Goal: Task Accomplishment & Management: Use online tool/utility

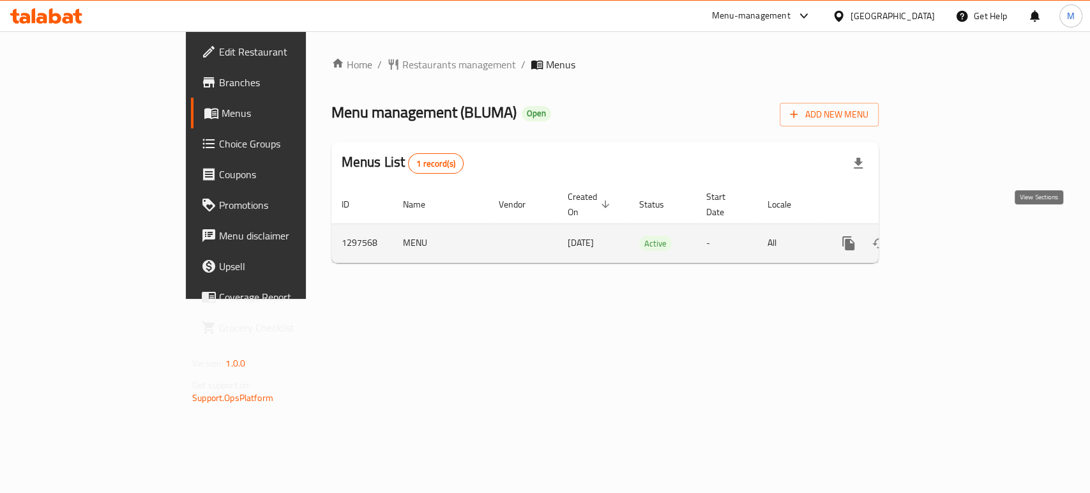
click at [946, 238] on icon "enhanced table" at bounding box center [940, 243] width 11 height 11
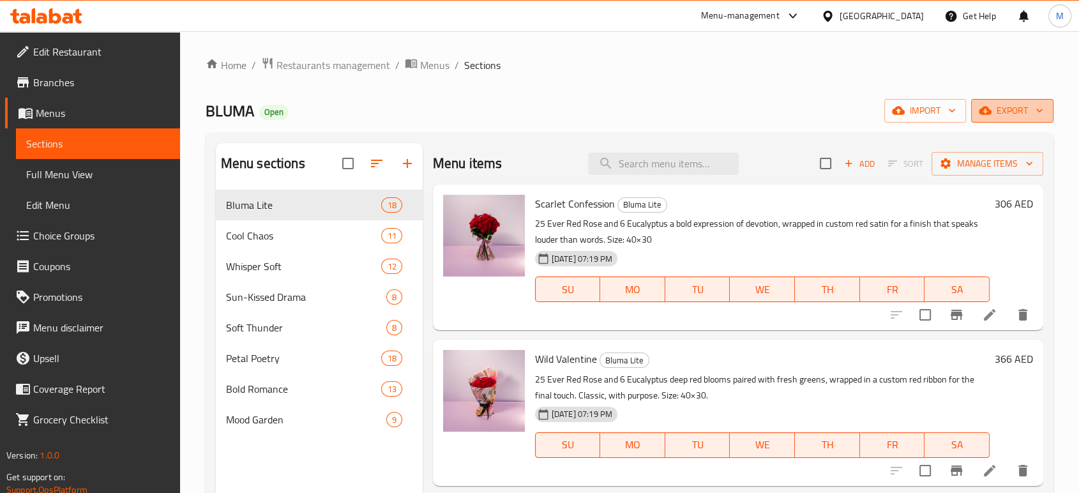
click at [1015, 110] on span "export" at bounding box center [1012, 111] width 62 height 16
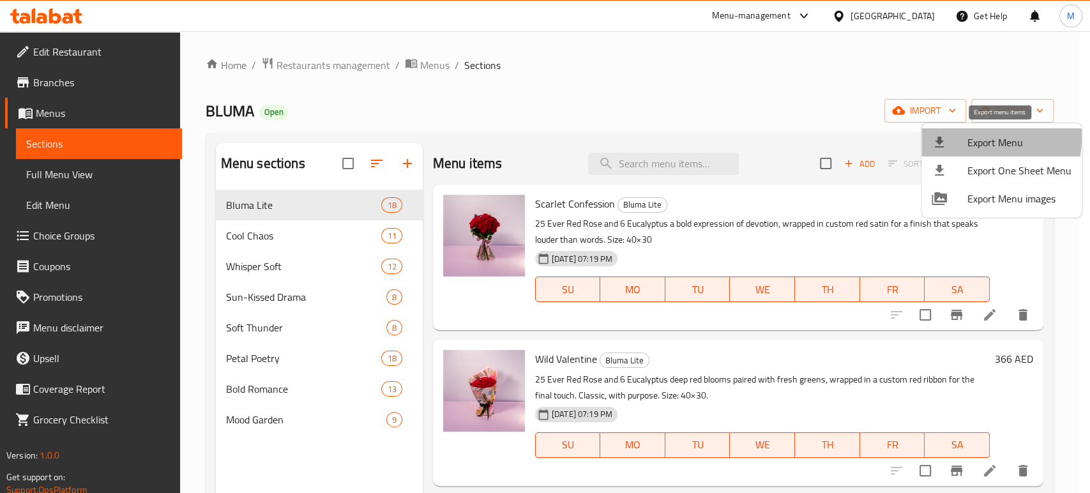
click at [972, 137] on span "Export Menu" at bounding box center [1019, 142] width 104 height 15
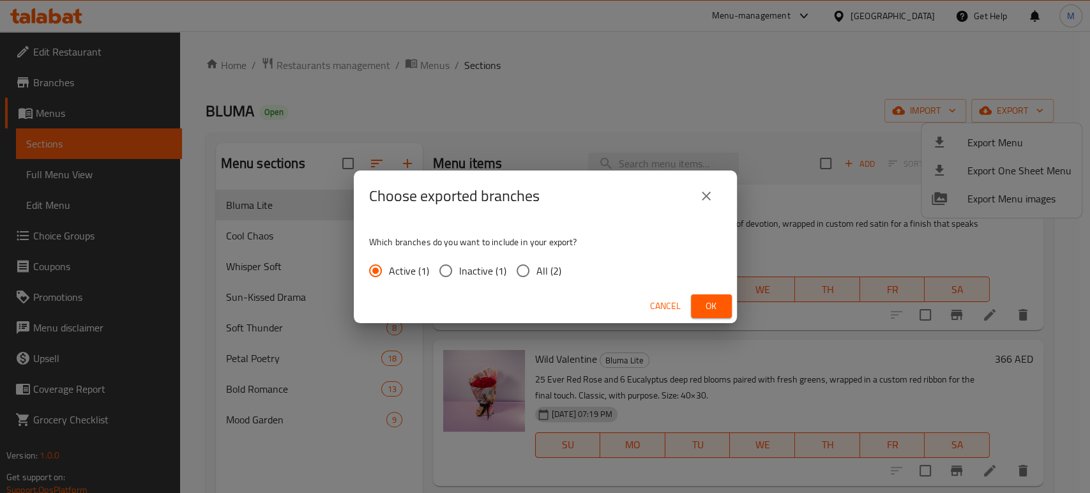
click at [519, 270] on input "All (2)" at bounding box center [522, 270] width 27 height 27
radio input "true"
click at [710, 306] on span "Ok" at bounding box center [711, 306] width 20 height 16
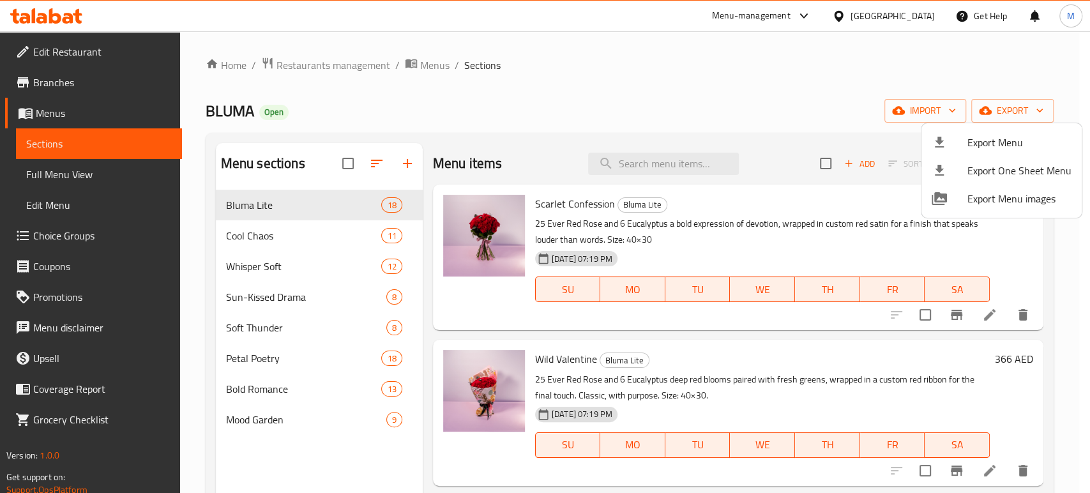
click at [879, 13] on div at bounding box center [545, 246] width 1090 height 493
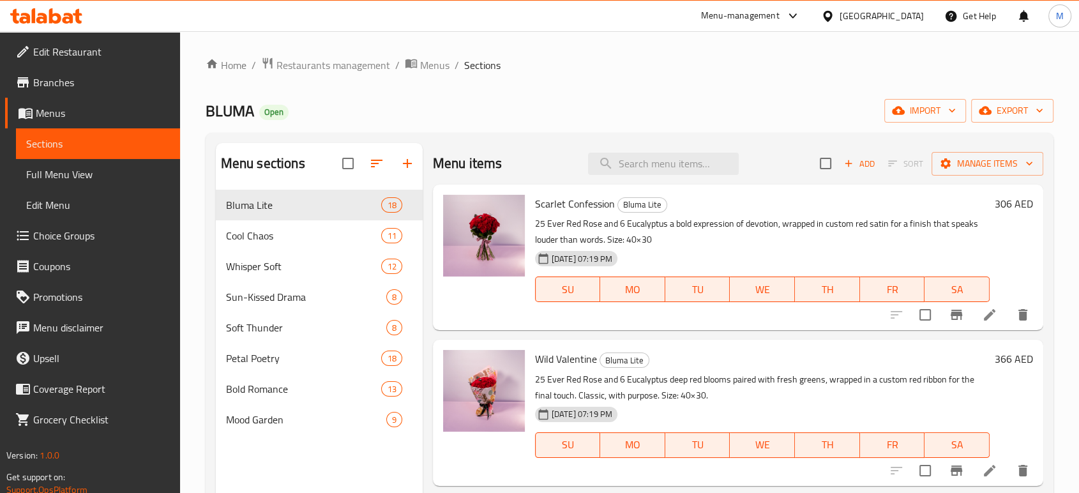
click at [879, 13] on div "[GEOGRAPHIC_DATA]" at bounding box center [882, 16] width 84 height 14
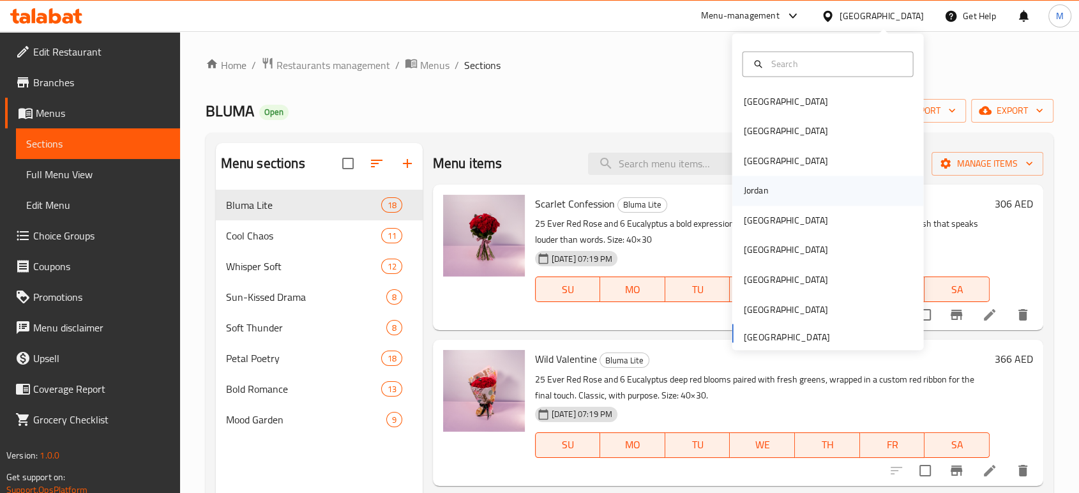
click at [755, 188] on div "Jordan" at bounding box center [755, 191] width 25 height 14
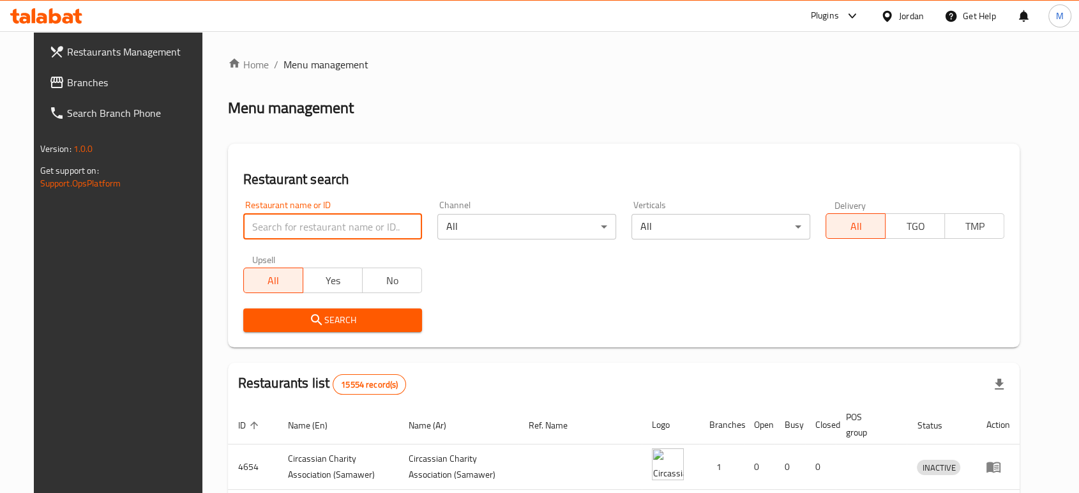
paste input "ابوصالح"
click at [298, 227] on input "ابوصالح" at bounding box center [332, 227] width 179 height 26
type input "ابوصالح"
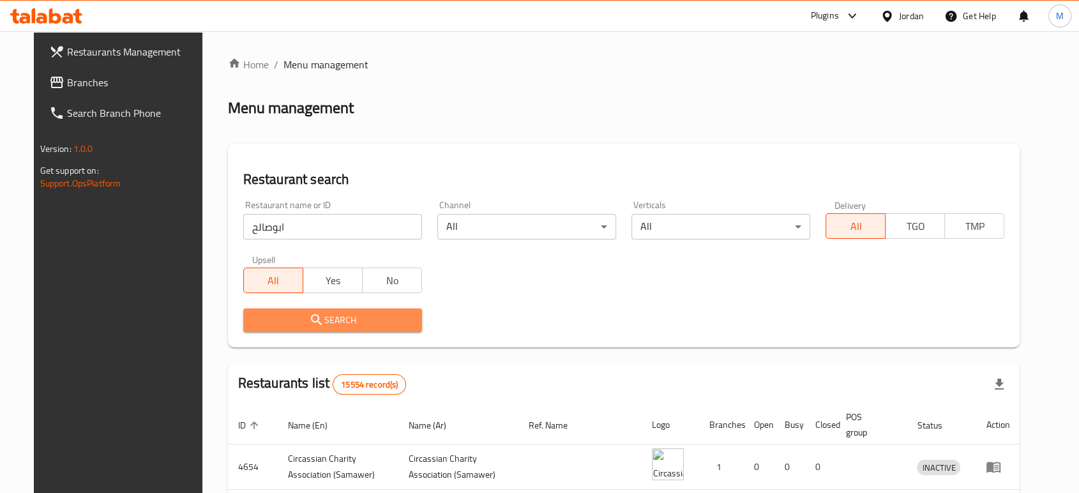
click at [311, 320] on icon "submit" at bounding box center [316, 319] width 11 height 11
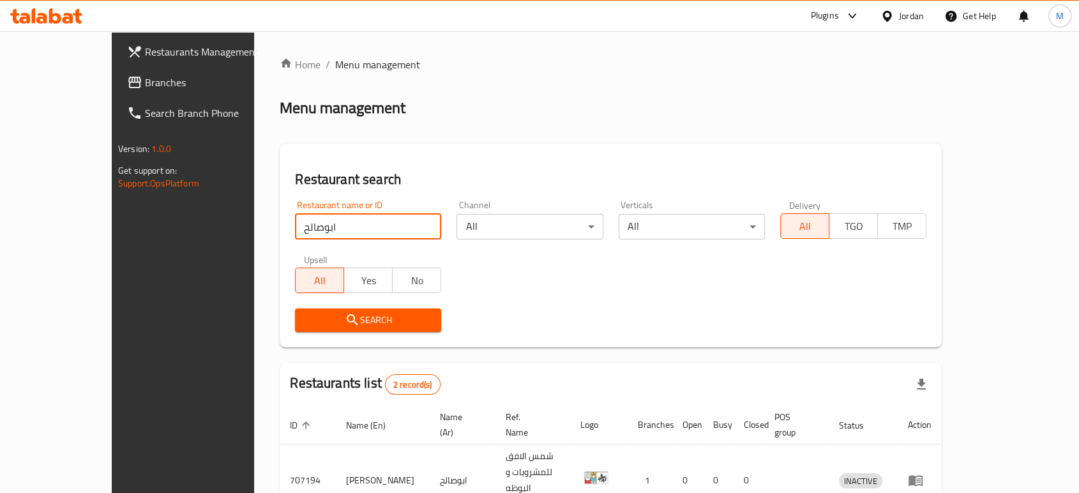
click at [313, 218] on input "ابوصالح" at bounding box center [368, 227] width 146 height 26
click at [520, 308] on div "Search" at bounding box center [610, 320] width 647 height 39
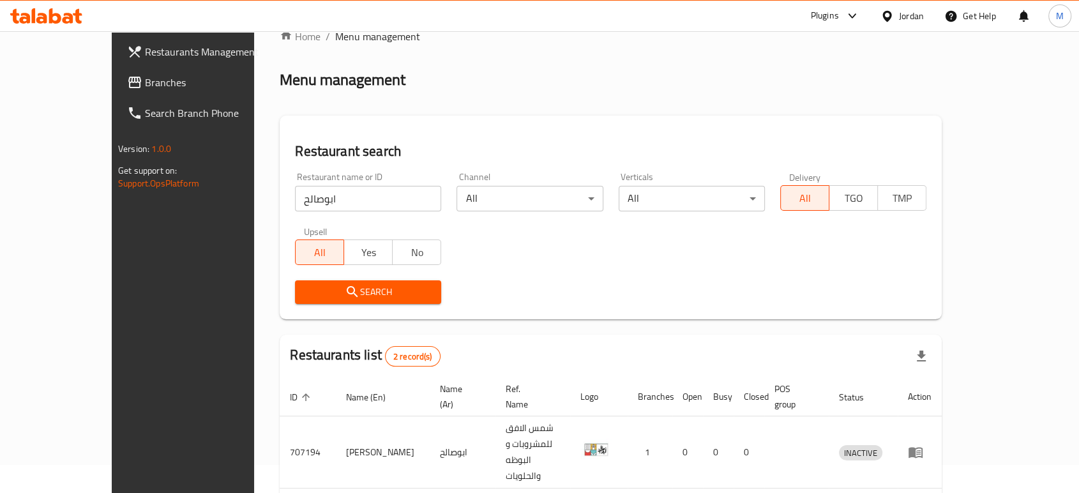
scroll to position [95, 0]
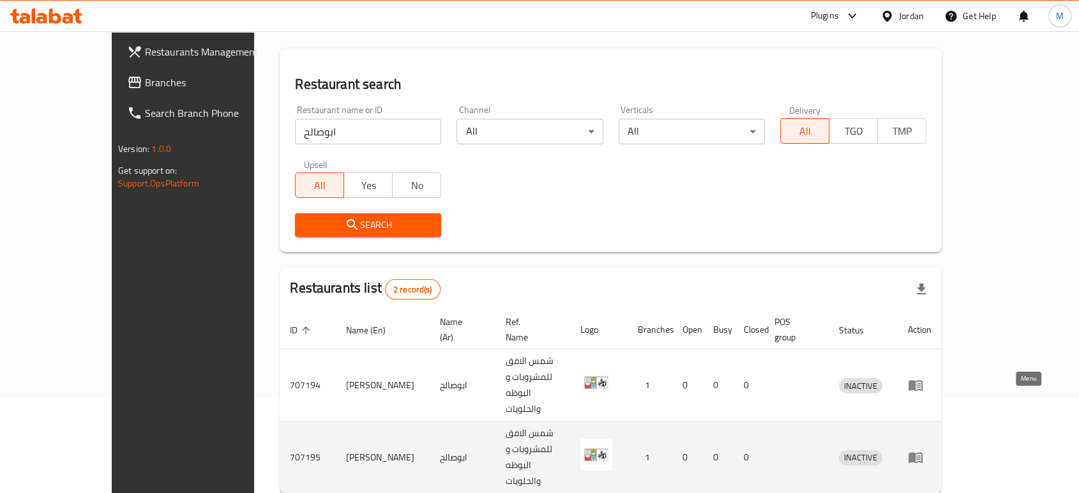
click at [931, 449] on link "enhanced table" at bounding box center [920, 456] width 24 height 15
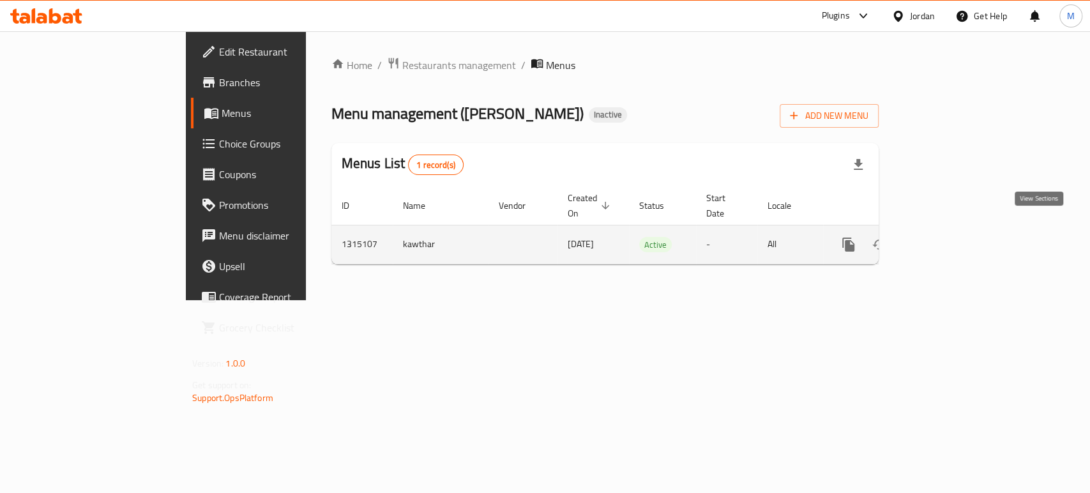
click at [948, 237] on icon "enhanced table" at bounding box center [940, 244] width 15 height 15
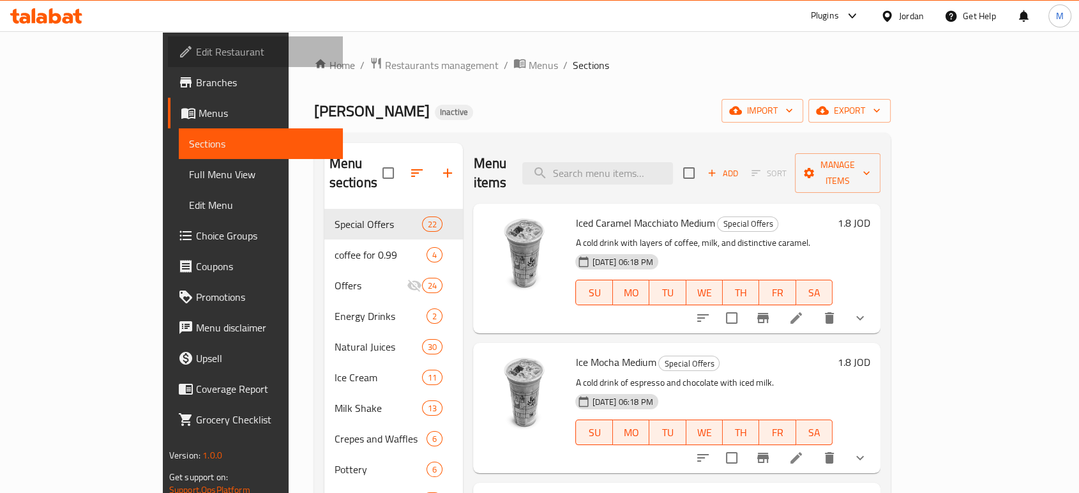
click at [196, 50] on span "Edit Restaurant" at bounding box center [264, 51] width 137 height 15
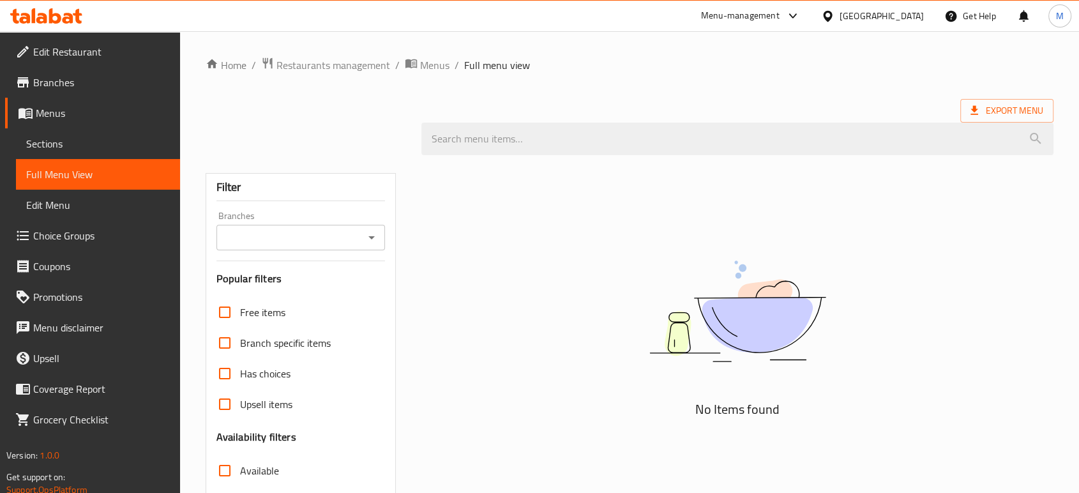
click at [905, 7] on div "Kuwait" at bounding box center [872, 16] width 123 height 31
click at [840, 15] on div at bounding box center [830, 16] width 19 height 14
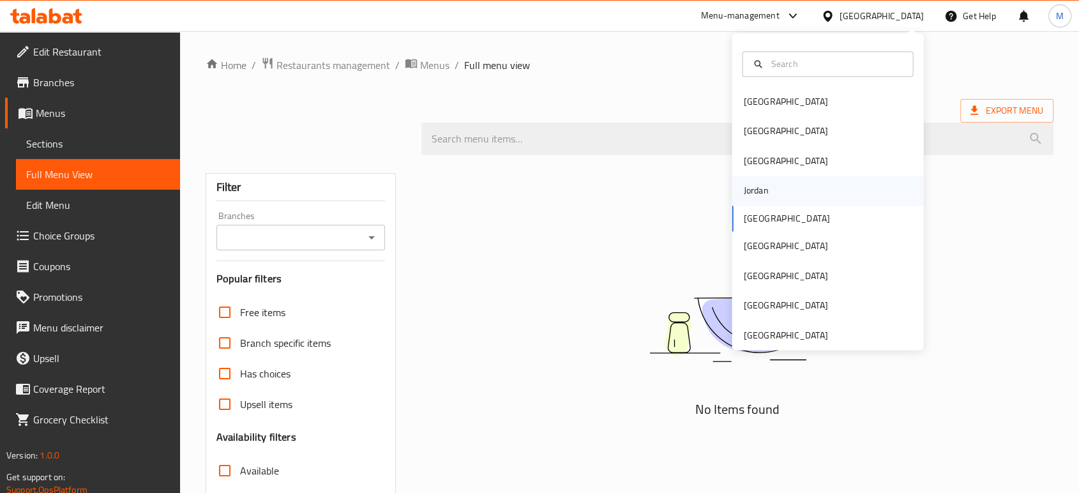
click at [752, 190] on div "Jordan" at bounding box center [755, 191] width 25 height 14
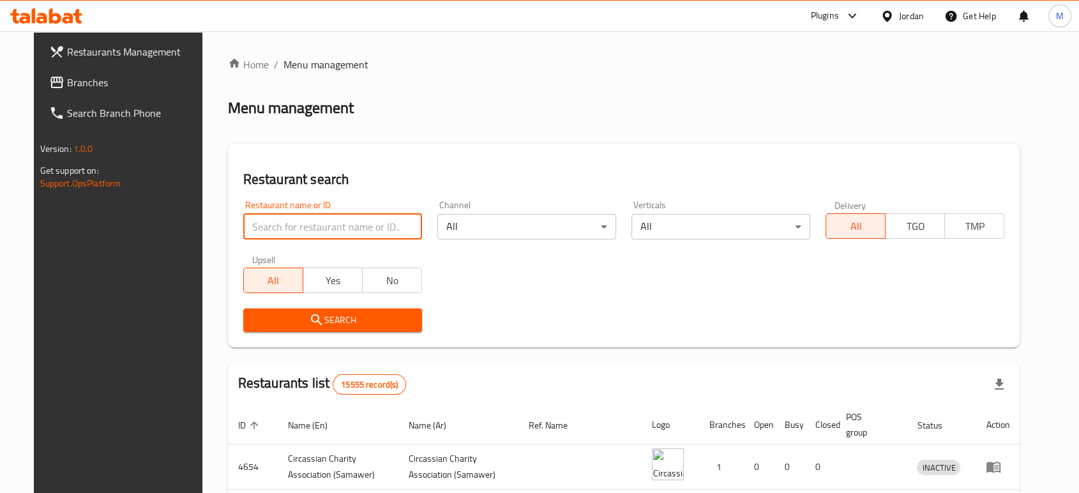
click at [368, 222] on input "search" at bounding box center [332, 227] width 179 height 26
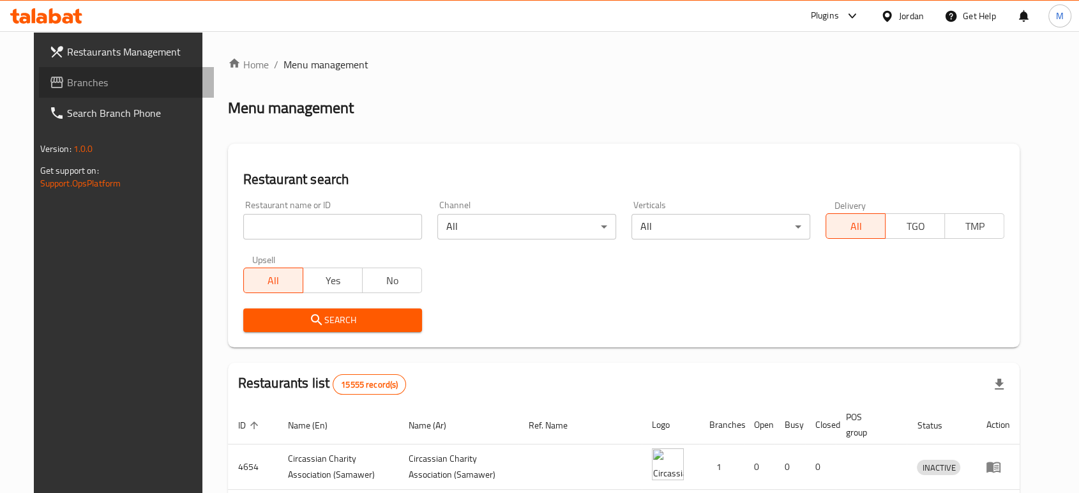
click at [70, 83] on span "Branches" at bounding box center [135, 82] width 137 height 15
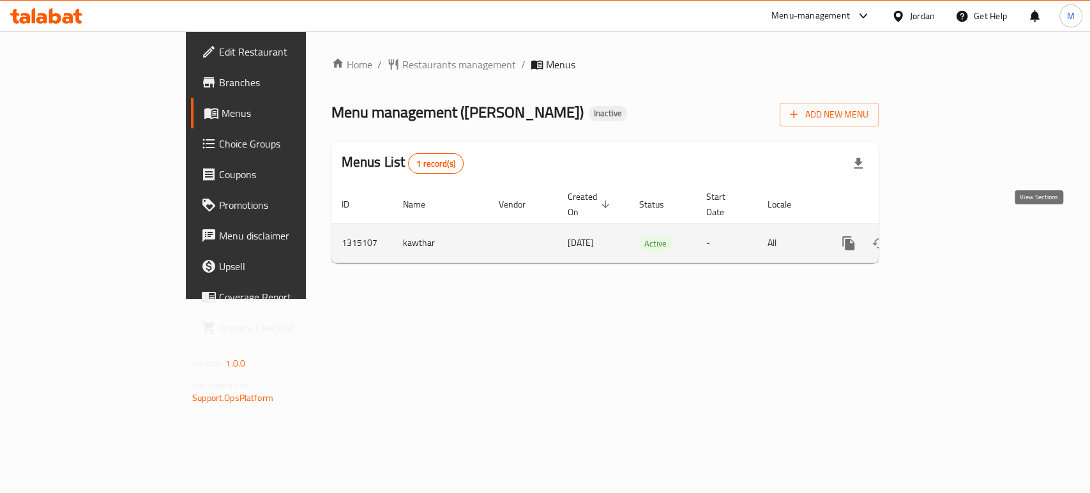
click at [946, 238] on icon "enhanced table" at bounding box center [940, 243] width 11 height 11
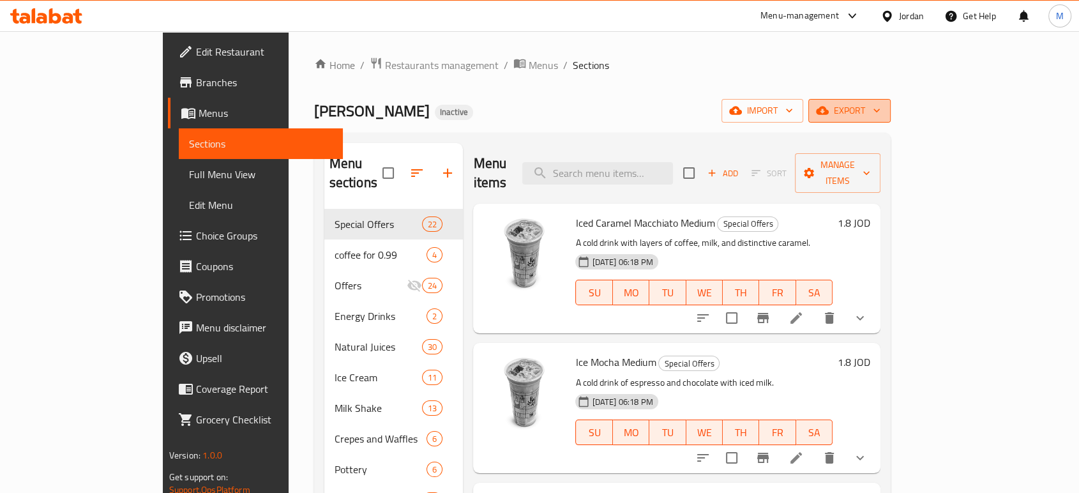
click at [880, 105] on span "export" at bounding box center [849, 111] width 62 height 16
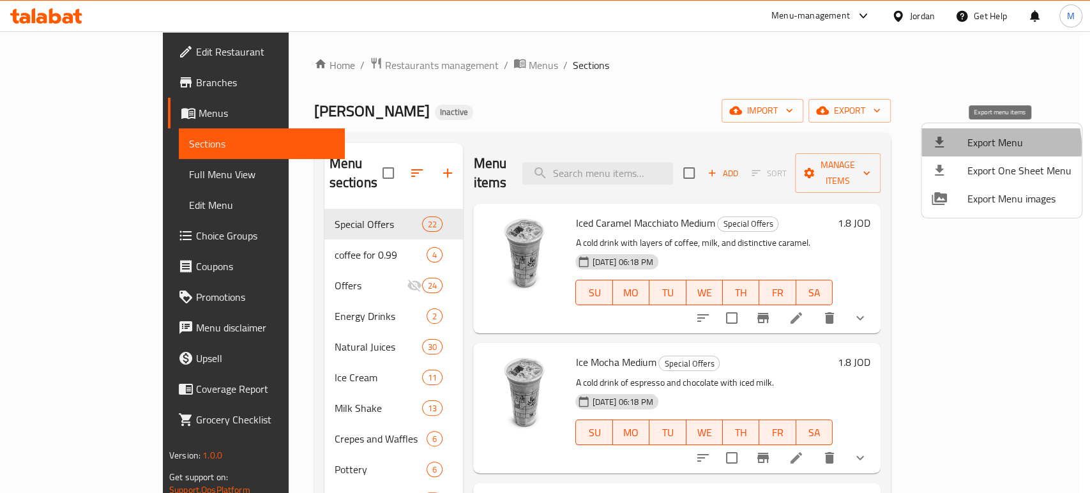
click at [991, 147] on span "Export Menu" at bounding box center [1019, 142] width 104 height 15
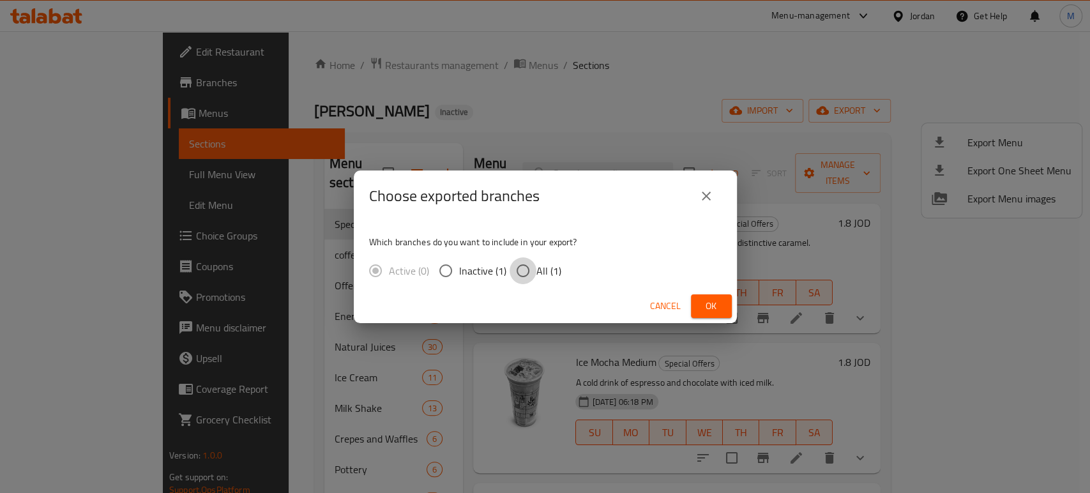
click at [522, 267] on input "All (1)" at bounding box center [522, 270] width 27 height 27
radio input "true"
click at [721, 307] on button "Ok" at bounding box center [711, 306] width 41 height 24
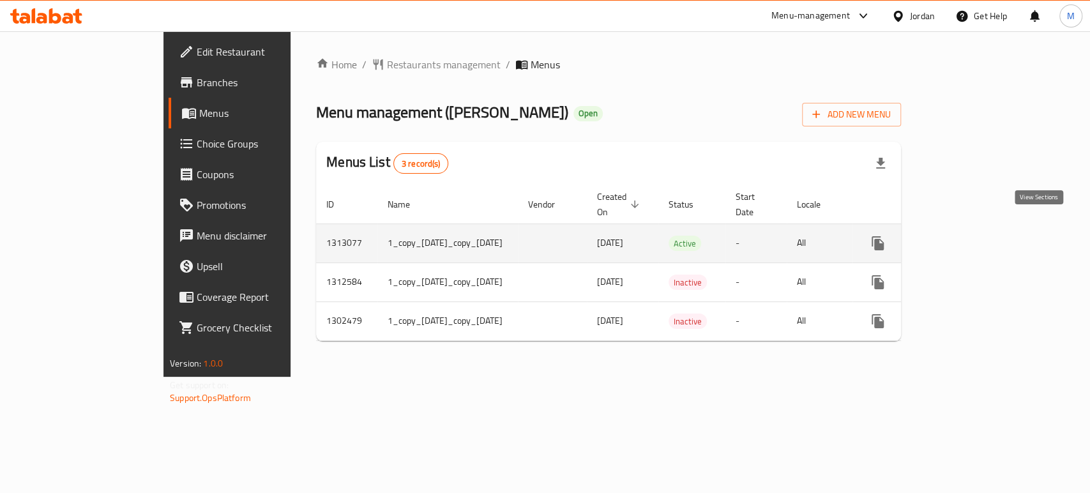
click at [977, 236] on icon "enhanced table" at bounding box center [969, 243] width 15 height 15
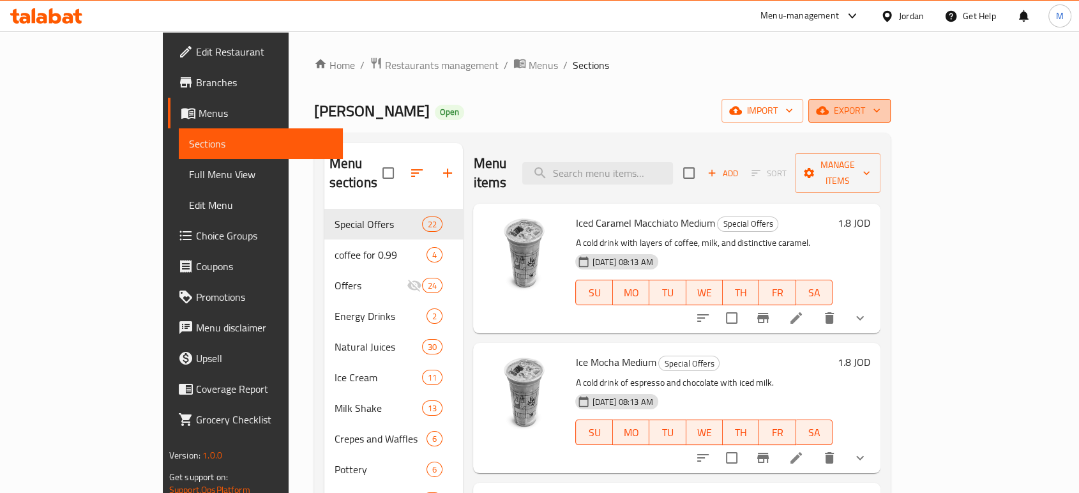
click at [880, 108] on span "export" at bounding box center [849, 111] width 62 height 16
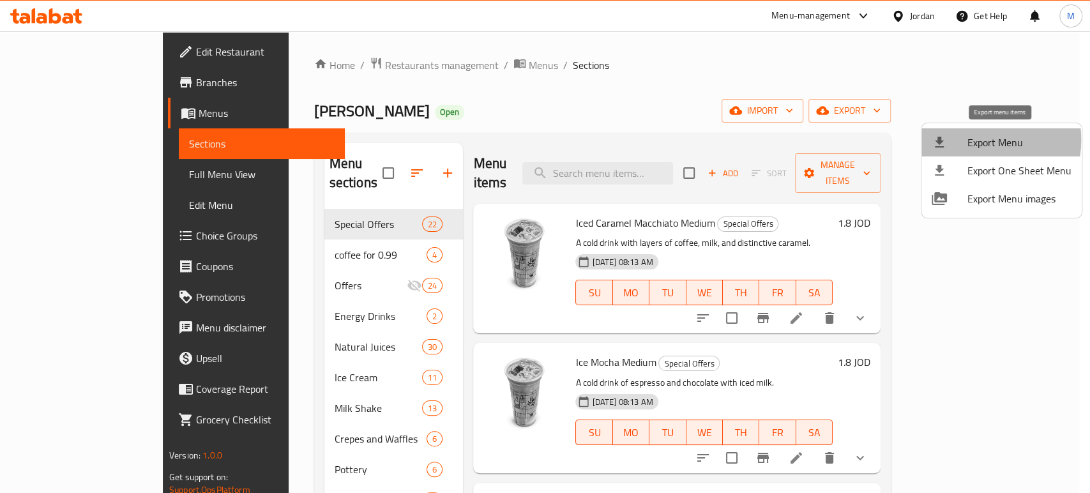
click at [969, 140] on span "Export Menu" at bounding box center [1019, 142] width 104 height 15
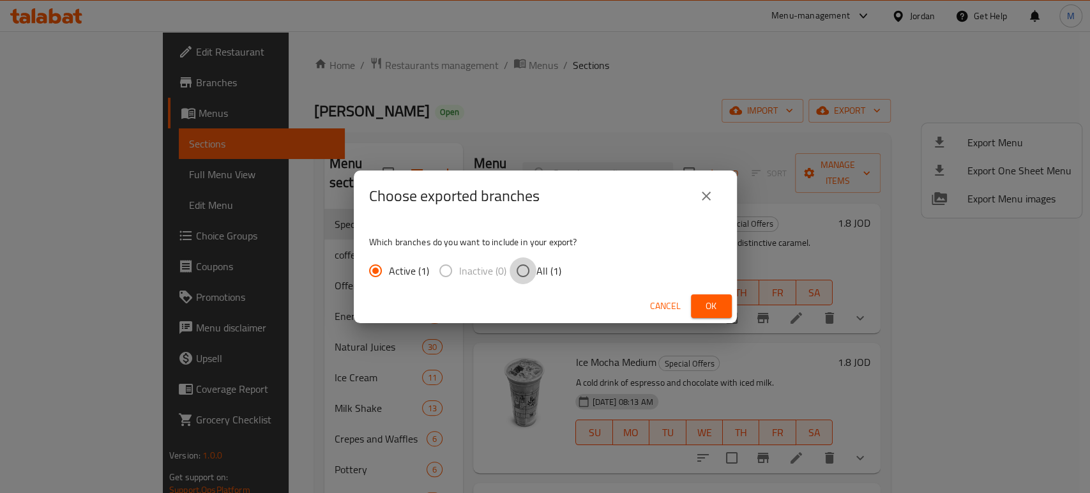
click at [525, 272] on input "All (1)" at bounding box center [522, 270] width 27 height 27
radio input "true"
click at [715, 308] on span "Ok" at bounding box center [711, 306] width 20 height 16
